Goal: Task Accomplishment & Management: Manage account settings

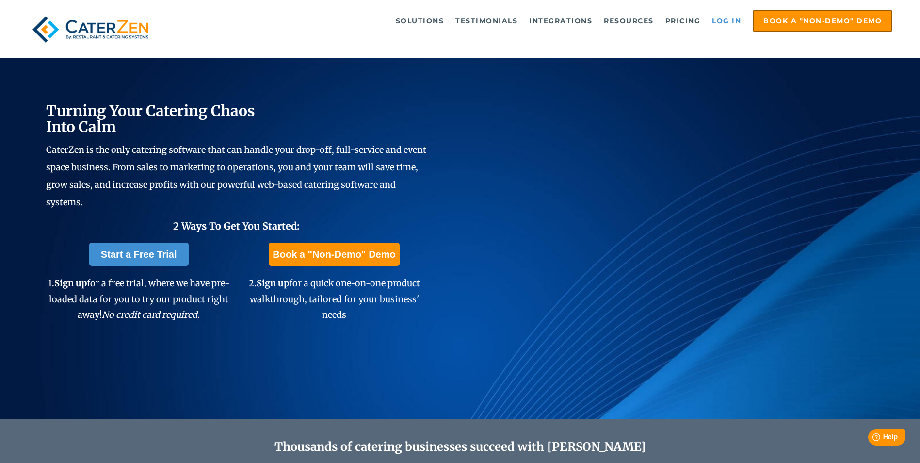
click at [724, 16] on link "Log in" at bounding box center [726, 20] width 39 height 19
click at [722, 20] on link "Log in" at bounding box center [726, 20] width 39 height 19
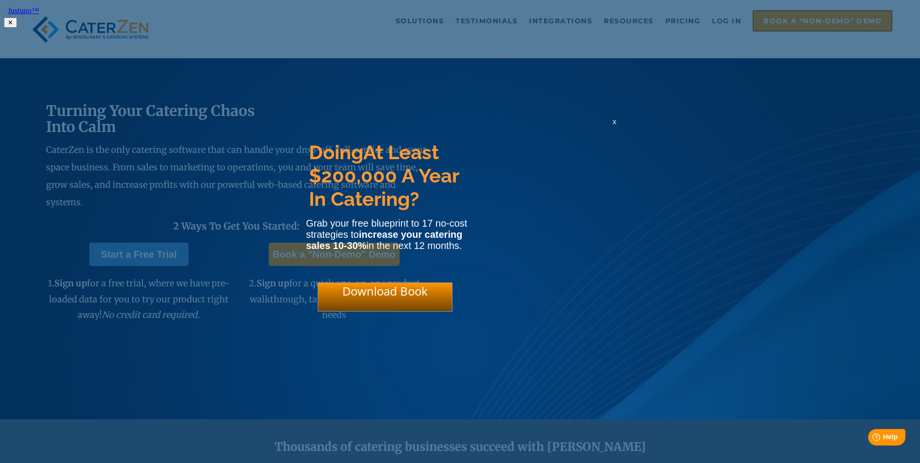
click at [735, 24] on html "Justuno™ ✕ Doing At Least $200,000 A Year In Catering? Grab your free blueprint…" at bounding box center [460, 16] width 920 height 32
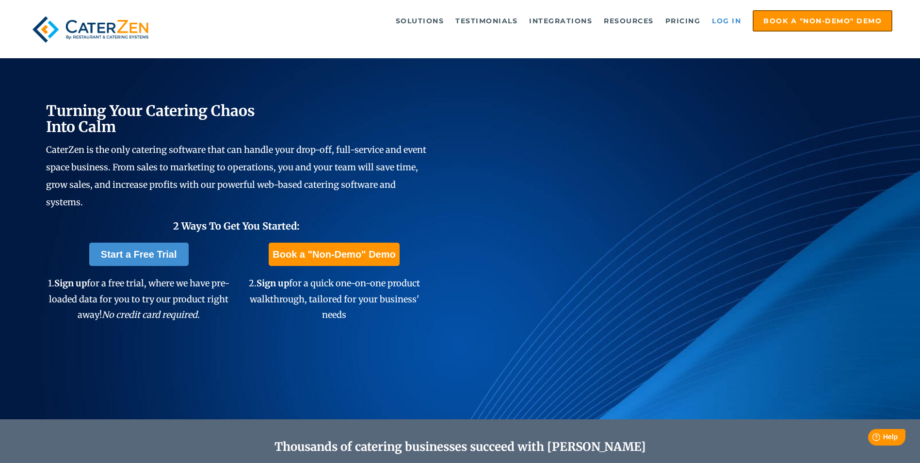
click at [725, 16] on link "Log in" at bounding box center [726, 20] width 39 height 19
click at [726, 25] on link "Log in" at bounding box center [726, 20] width 39 height 19
click at [717, 16] on link "Log in" at bounding box center [726, 20] width 39 height 19
click at [730, 13] on link "Log in" at bounding box center [726, 20] width 39 height 19
click at [742, 19] on link "Log in" at bounding box center [726, 20] width 39 height 19
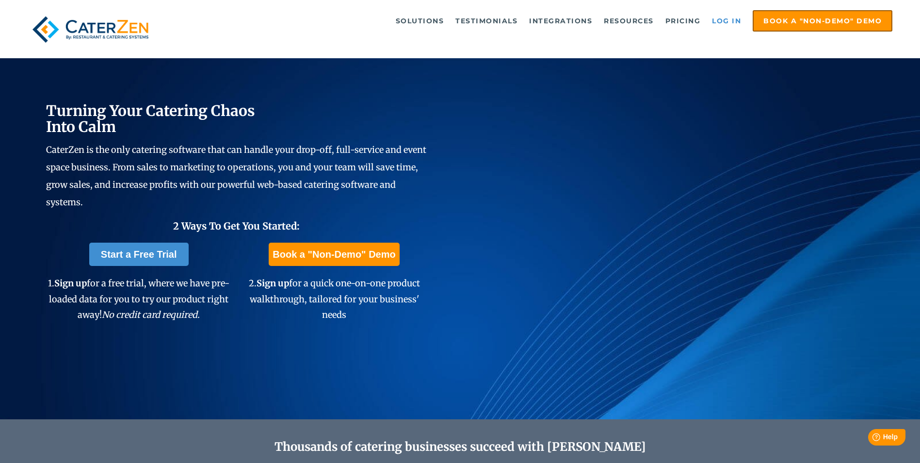
click at [717, 29] on link "Log in" at bounding box center [726, 20] width 39 height 19
click at [741, 23] on link "Log in" at bounding box center [726, 20] width 39 height 19
